Goal: Information Seeking & Learning: Learn about a topic

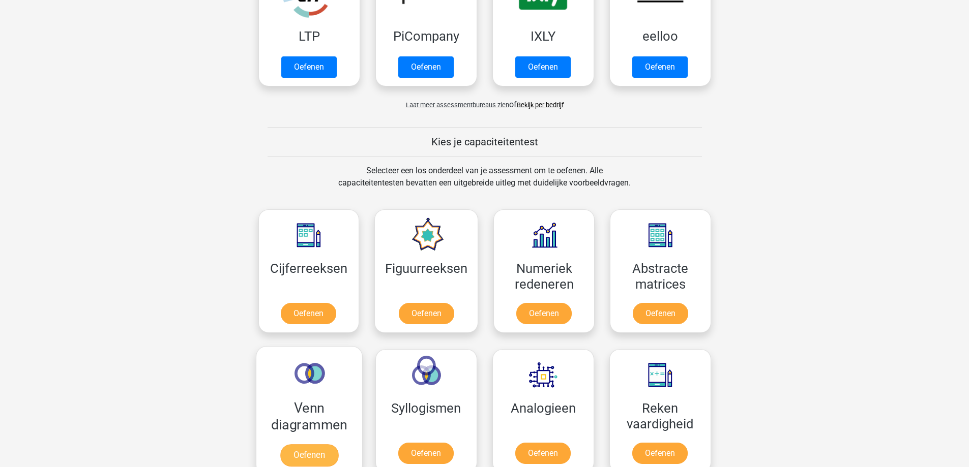
scroll to position [458, 0]
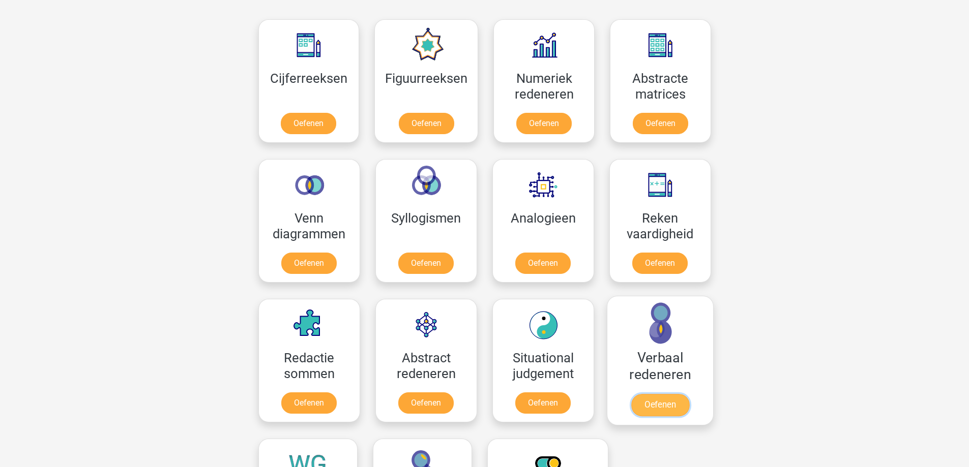
click at [677, 412] on link "Oefenen" at bounding box center [659, 405] width 58 height 22
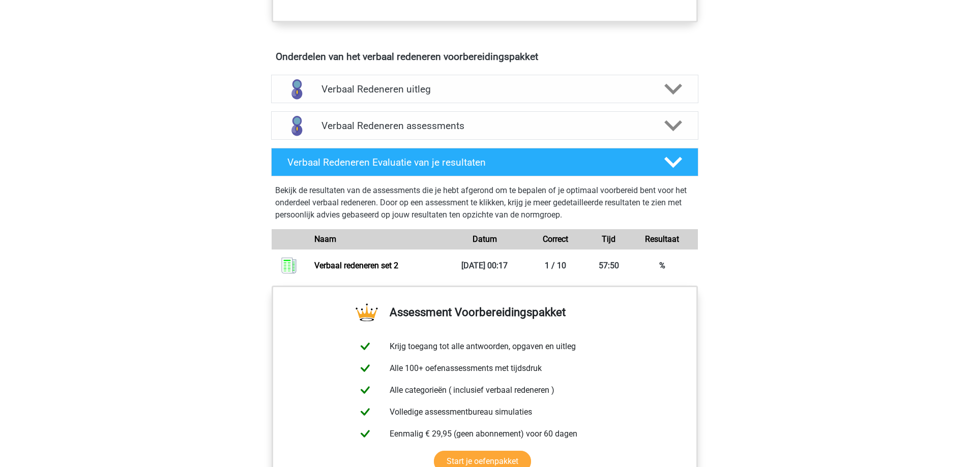
scroll to position [559, 0]
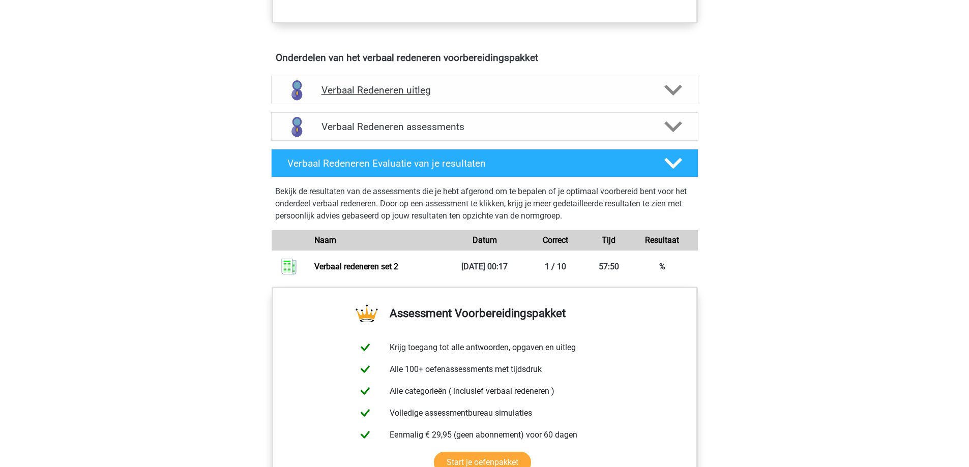
click at [672, 94] on polygon at bounding box center [673, 90] width 18 height 11
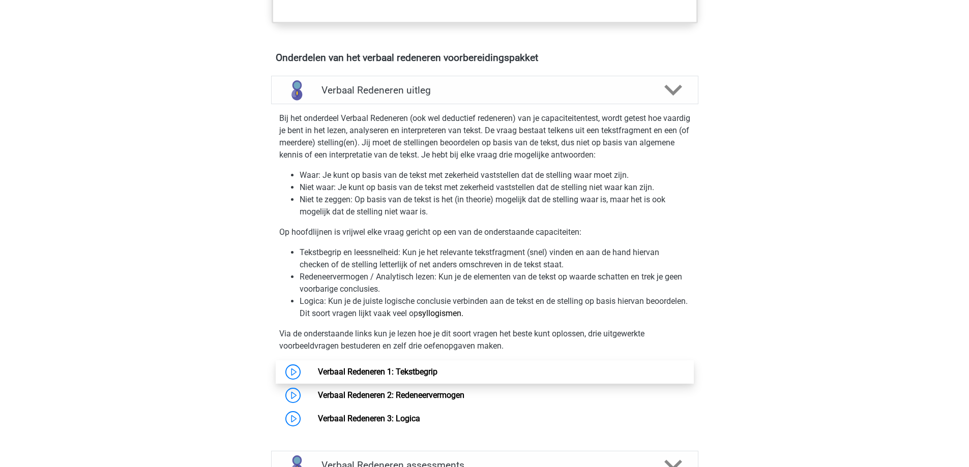
click at [318, 375] on link "Verbaal Redeneren 1: Tekstbegrip" at bounding box center [377, 372] width 119 height 10
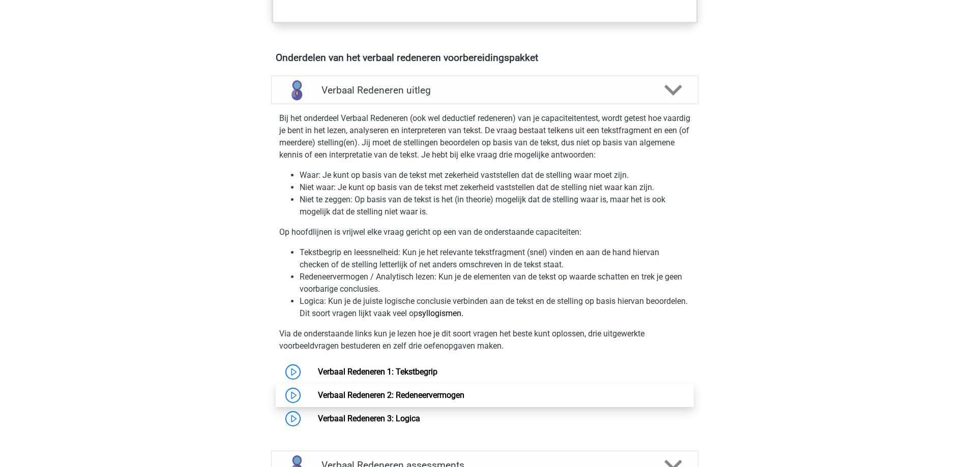
click at [411, 400] on link "Verbaal Redeneren 2: Redeneervermogen" at bounding box center [391, 395] width 146 height 10
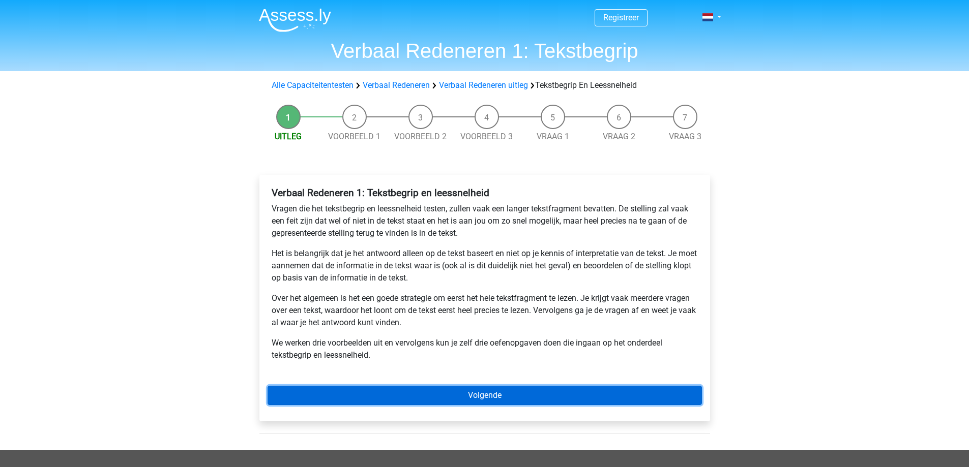
click at [420, 388] on link "Volgende" at bounding box center [484, 395] width 434 height 19
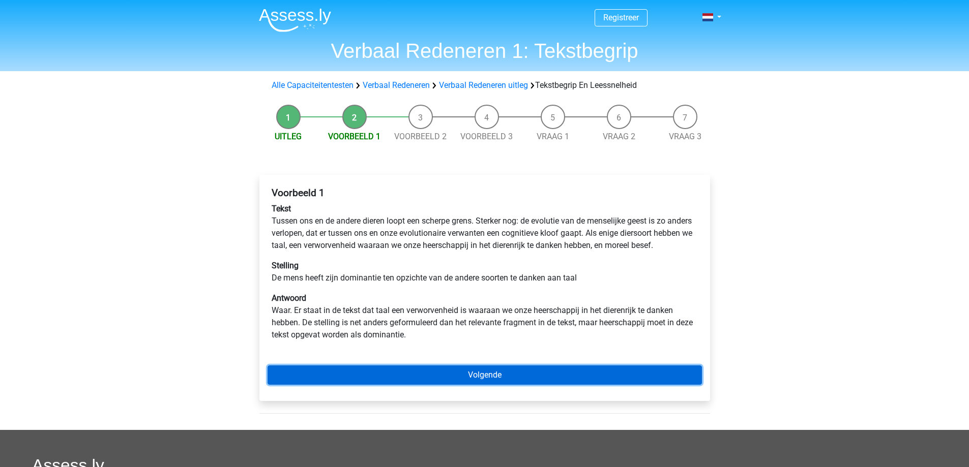
click at [500, 385] on link "Volgende" at bounding box center [484, 375] width 434 height 19
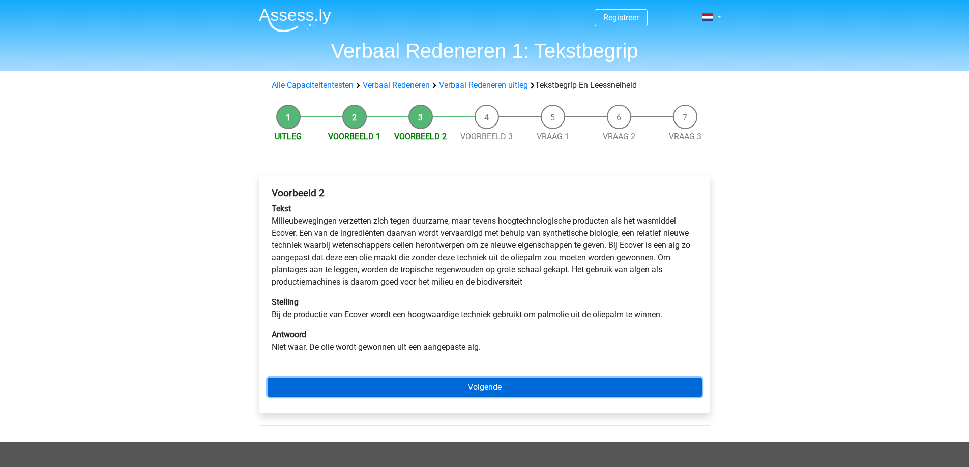
click at [500, 387] on link "Volgende" at bounding box center [484, 387] width 434 height 19
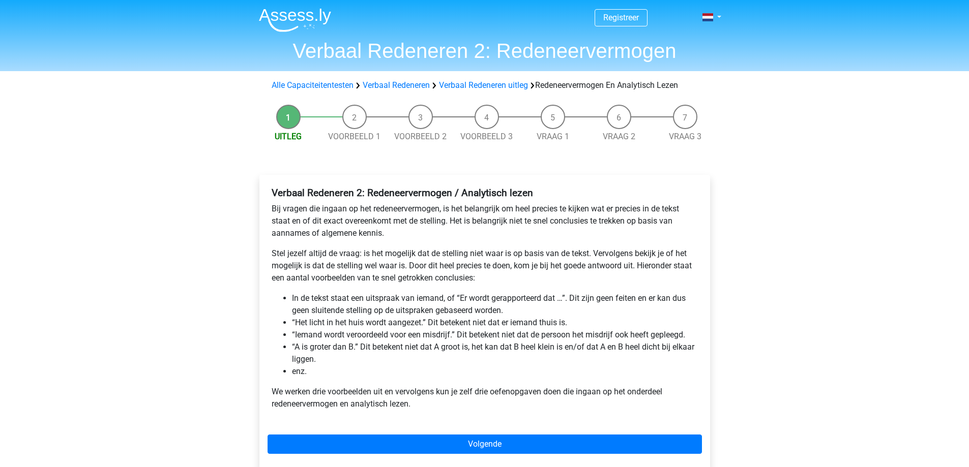
click at [421, 432] on div "Verbaal Redeneren 2: Redeneervermogen / Analytisch lezen Bij vragen die ingaan …" at bounding box center [484, 322] width 450 height 295
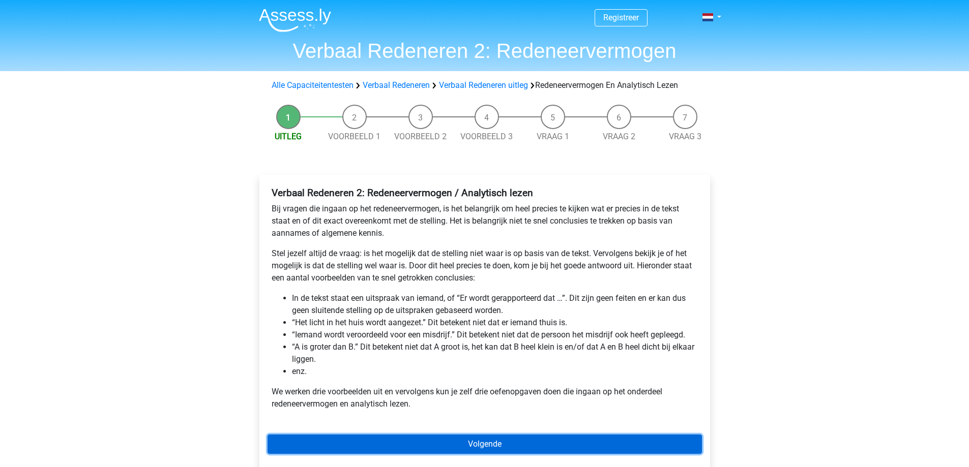
click at [431, 441] on link "Volgende" at bounding box center [484, 444] width 434 height 19
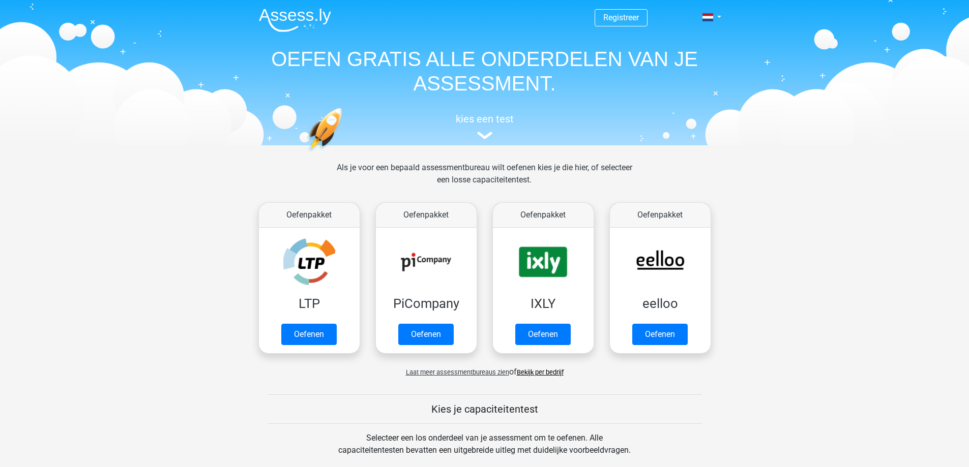
scroll to position [458, 0]
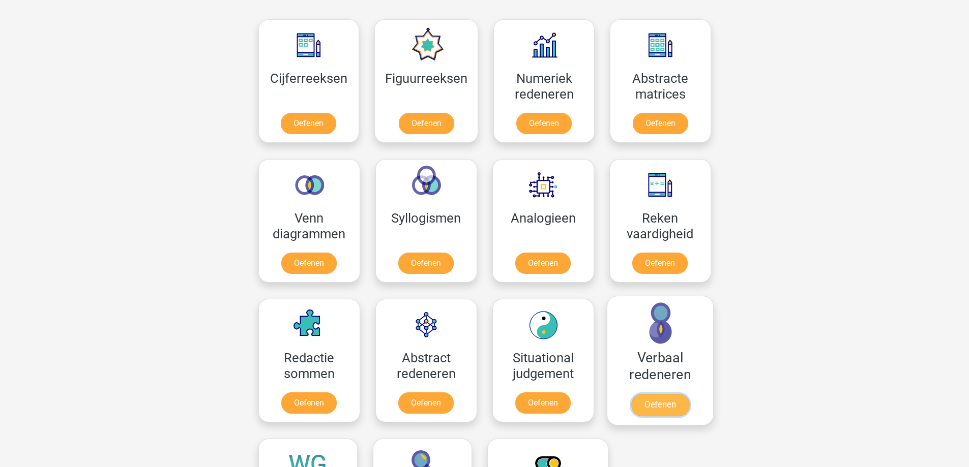
click at [655, 405] on link "Oefenen" at bounding box center [659, 405] width 58 height 22
